Goal: Task Accomplishment & Management: Use online tool/utility

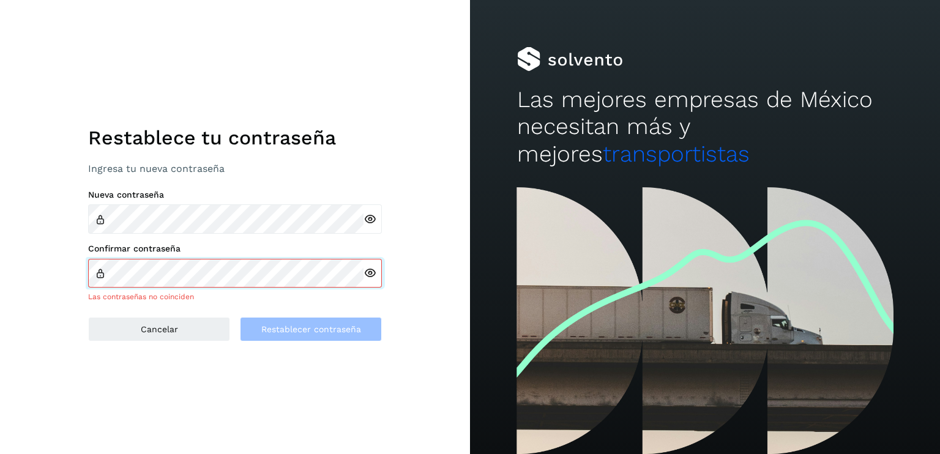
click at [210, 272] on div "Confirmar contraseña Las contraseñas no coinciden" at bounding box center [235, 272] width 294 height 59
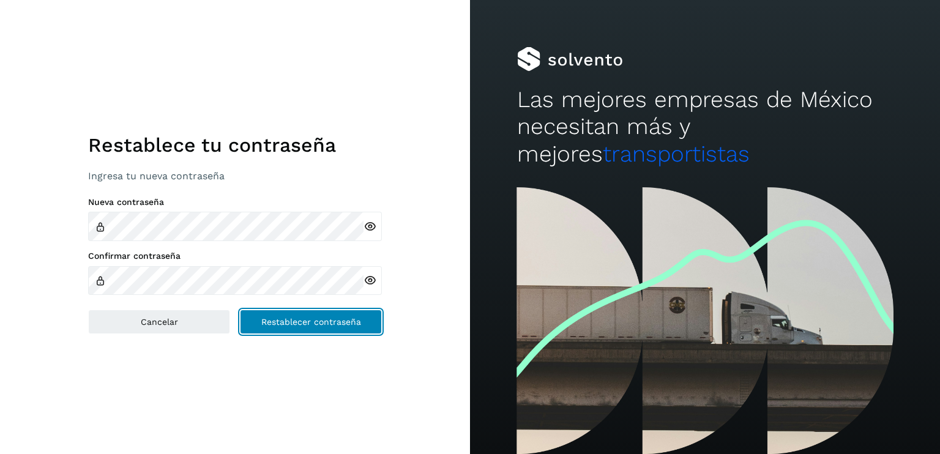
click at [267, 320] on span "Restablecer contraseña" at bounding box center [311, 321] width 100 height 9
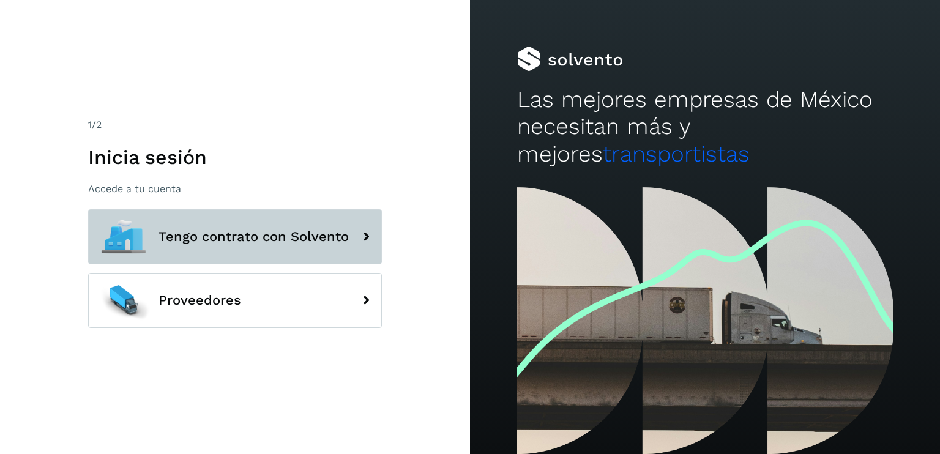
click at [361, 239] on icon at bounding box center [366, 237] width 24 height 24
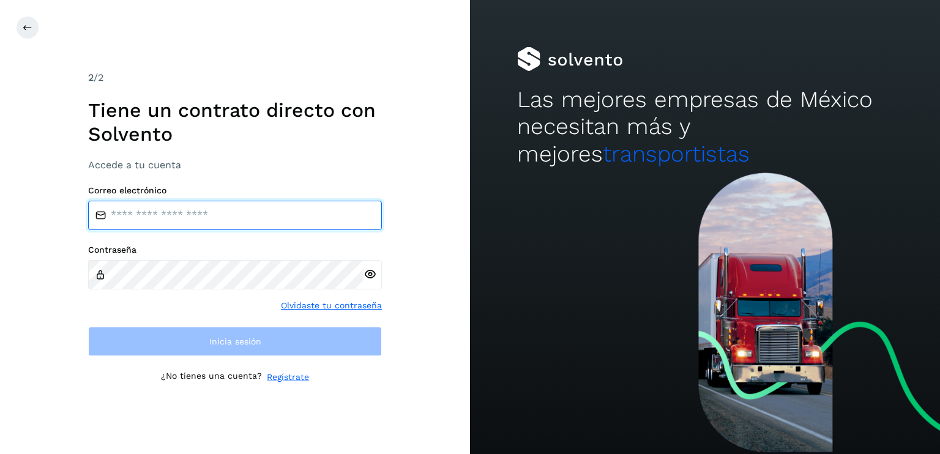
click at [217, 218] on input "email" at bounding box center [235, 215] width 294 height 29
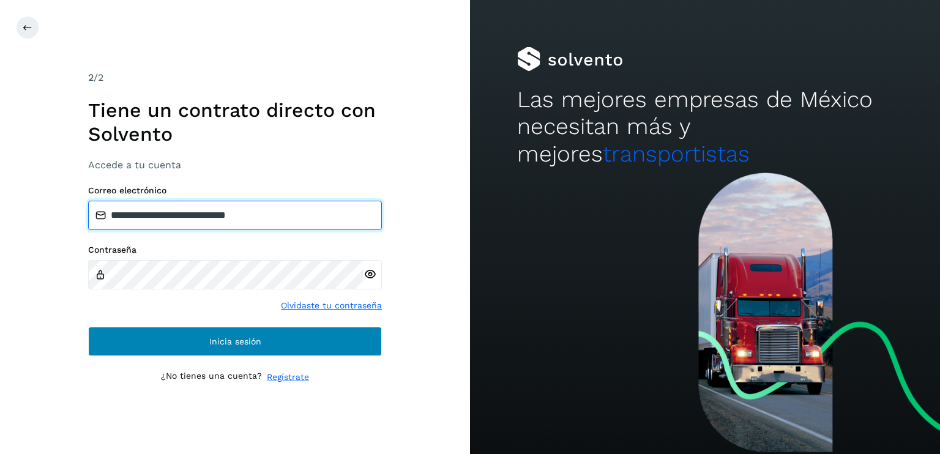
type input "**********"
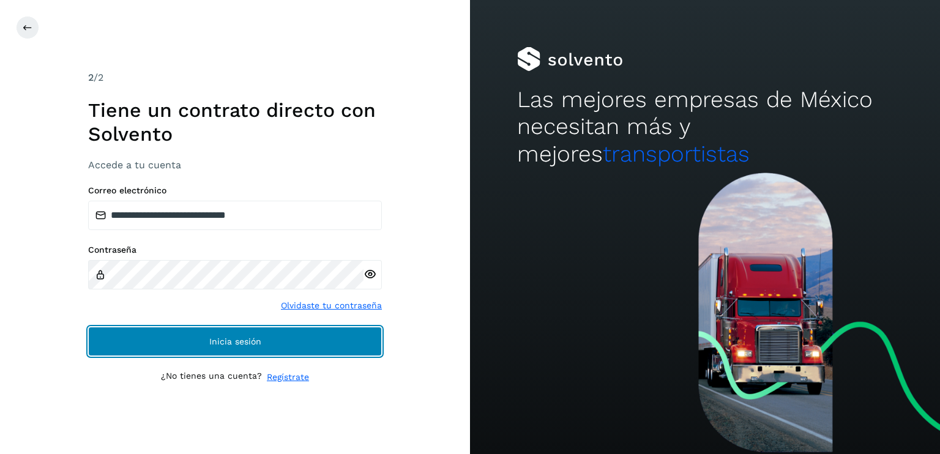
click at [272, 338] on button "Inicia sesión" at bounding box center [235, 341] width 294 height 29
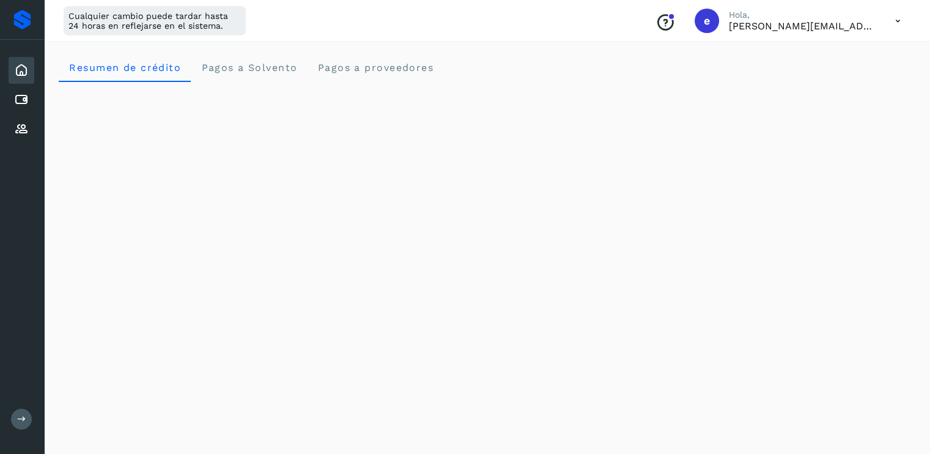
click at [20, 75] on icon at bounding box center [21, 70] width 15 height 15
click at [16, 101] on icon at bounding box center [21, 99] width 15 height 15
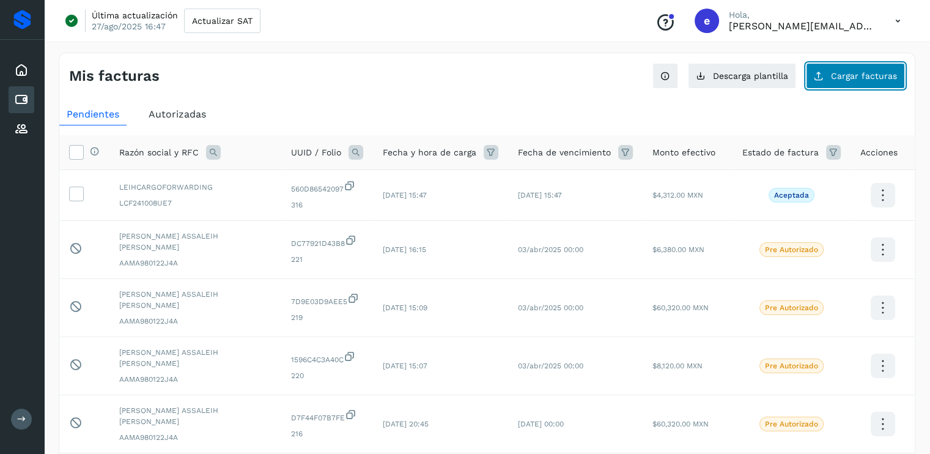
click at [842, 74] on span "Cargar facturas" at bounding box center [864, 76] width 66 height 9
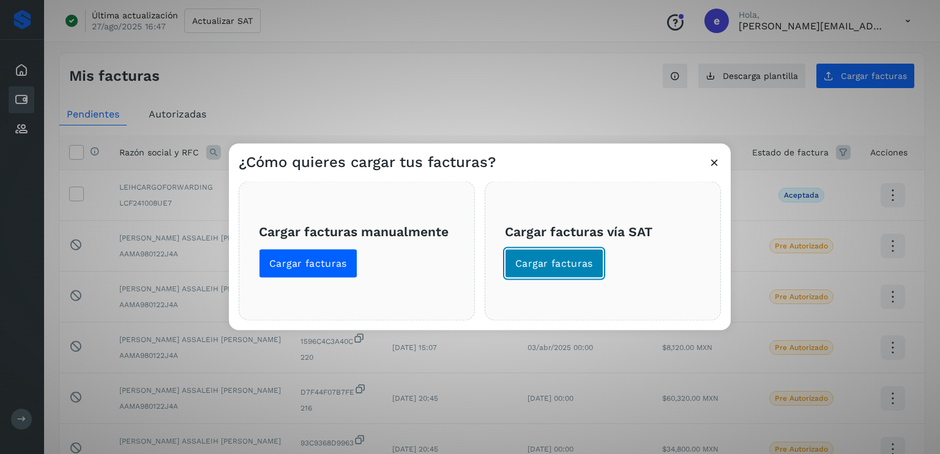
click at [576, 269] on span "Cargar facturas" at bounding box center [554, 263] width 78 height 13
